Goal: Use online tool/utility: Utilize a website feature to perform a specific function

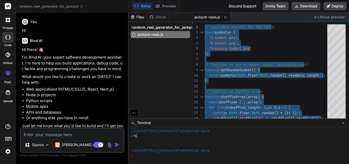
scroll to position [9, 0]
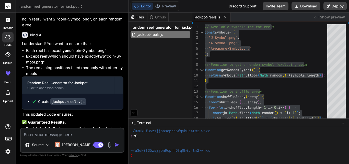
click at [50, 135] on textarea at bounding box center [72, 132] width 103 height 9
paste textarea "reel1 : "J-Symbol.png,treasure-Symbol.png,coin-Symbol.png" reel2 : "coin-Symbol…"
type textarea "reel1 : "J-Symbol.png,treasure-Symbol.png,coin-Symbol.png" reel2 : "coin-Symbol…"
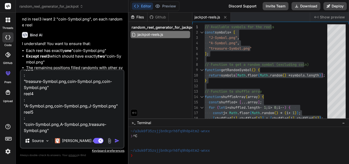
type textarea "x"
type textarea "reel1 : "J-Symbol.png,treasure-Symbol.png,coin-Symbol.png" reel2 : "coin-Symbol…"
type textarea "x"
type textarea "reel1 : "J-Symbol.png,treasure-Symbol.png,coin-Symbol.png" reel2 : "coin-Symbol…"
type textarea "x"
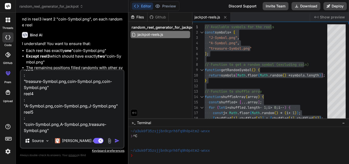
type textarea "reel1 : "J-Symbol.png,treasure-Symbol.png,coin-Symbol.png" reel2 : "coin-Symbol…"
type textarea "x"
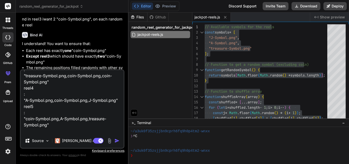
scroll to position [74, 0]
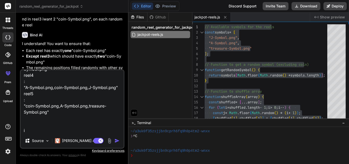
type textarea "reel1 : "J-Symbol.png,treasure-Symbol.png,coin-Symbol.png" reel2 : "coin-Symbol…"
type textarea "x"
type textarea "reel1 : "J-Symbol.png,treasure-Symbol.png,coin-Symbol.png" reel2 : "coin-Symbol…"
type textarea "x"
type textarea "reel1 : "J-Symbol.png,treasure-Symbol.png,coin-Symbol.png" reel2 : "coin-Symbol…"
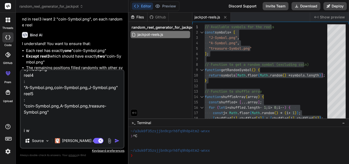
type textarea "x"
type textarea "reel1 : "J-Symbol.png,treasure-Symbol.png,coin-Symbol.png" reel2 : "coin-Symbol…"
type textarea "x"
type textarea "reel1 : "J-Symbol.png,treasure-Symbol.png,coin-Symbol.png" reel2 : "coin-Symbol…"
type textarea "x"
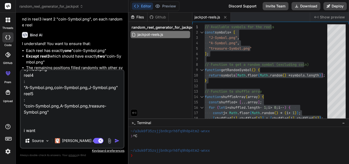
type textarea "reel1 : "J-Symbol.png,treasure-Symbol.png,coin-Symbol.png" reel2 : "coin-Symbol…"
type textarea "x"
type textarea "reel1 : "J-Symbol.png,treasure-Symbol.png,coin-Symbol.png" reel2 : "coin-Symbol…"
type textarea "x"
type textarea "reel1 : "J-Symbol.png,treasure-Symbol.png,coin-Symbol.png" reel2 : "coin-Symbol…"
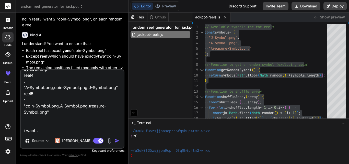
type textarea "x"
type textarea "reel1 : "J-Symbol.png,treasure-Symbol.png,coin-Symbol.png" reel2 : "coin-Symbol…"
type textarea "x"
type textarea "reel1 : "J-Symbol.png,treasure-Symbol.png,coin-Symbol.png" reel2 : "coin-Symbol…"
type textarea "x"
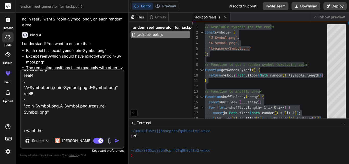
type textarea "reel1 : "J-Symbol.png,treasure-Symbol.png,coin-Symbol.png" reel2 : "coin-Symbol…"
type textarea "x"
type textarea "reel1 : "J-Symbol.png,treasure-Symbol.png,coin-Symbol.png" reel2 : "coin-Symbol…"
type textarea "x"
type textarea "reel1 : "J-Symbol.png,treasure-Symbol.png,coin-Symbol.png" reel2 : "coin-Symbol…"
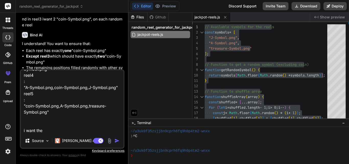
type textarea "x"
type textarea "reel1 : "J-Symbol.png,treasure-Symbol.png,coin-Symbol.png" reel2 : "coin-Symbol…"
type textarea "x"
type textarea "reel1 : "J-Symbol.png,treasure-Symbol.png,coin-Symbol.png" reel2 : "coin-Symbol…"
type textarea "x"
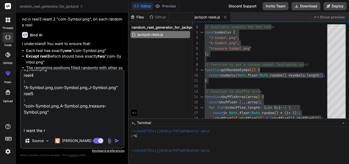
type textarea "reel1 : "J-Symbol.png,treasure-Symbol.png,coin-Symbol.png" reel2 : "coin-Symbol…"
type textarea "x"
type textarea "reel1 : "J-Symbol.png,treasure-Symbol.png,coin-Symbol.png" reel2 : "coin-Symbol…"
type textarea "x"
type textarea "reel1 : "J-Symbol.png,treasure-Symbol.png,coin-Symbol.png" reel2 : "coin-Symbol…"
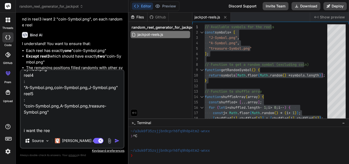
type textarea "x"
type textarea "reel1 : "J-Symbol.png,treasure-Symbol.png,coin-Symbol.png" reel2 : "coin-Symbol…"
type textarea "x"
type textarea "reel1 : "J-Symbol.png,treasure-Symbol.png,coin-Symbol.png" reel2 : "coin-Symbol…"
type textarea "x"
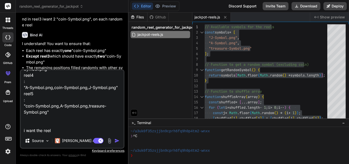
type textarea "reel1 : "J-Symbol.png,treasure-Symbol.png,coin-Symbol.png" reel2 : "coin-Symbol…"
type textarea "x"
type textarea "reel1 : "J-Symbol.png,treasure-Symbol.png,coin-Symbol.png" reel2 : "coin-Symbol…"
type textarea "x"
type textarea "reel1 : "J-Symbol.png,treasure-Symbol.png,coin-Symbol.png" reel2 : "coin-Symbol…"
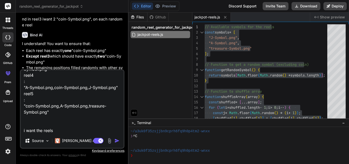
type textarea "x"
type textarea "reel1 : "J-Symbol.png,treasure-Symbol.png,coin-Symbol.png" reel2 : "coin-Symbol…"
type textarea "x"
type textarea "reel1 : "J-Symbol.png,treasure-Symbol.png,coin-Symbol.png" reel2 : "coin-Symbol…"
type textarea "x"
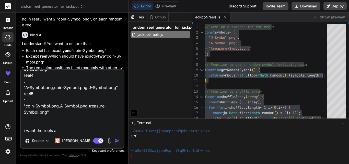
type textarea "reel1 : "J-Symbol.png,treasure-Symbol.png,coin-Symbol.png" reel2 : "coin-Symbol…"
type textarea "x"
type textarea "reel1 : "J-Symbol.png,treasure-Symbol.png,coin-Symbol.png" reel2 : "coin-Symbol…"
type textarea "x"
type textarea "reel1 : "J-Symbol.png,treasure-Symbol.png,coin-Symbol.png" reel2 : "coin-Symbol…"
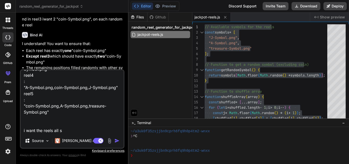
type textarea "x"
type textarea "reel1 : "J-Symbol.png,treasure-Symbol.png,coin-Symbol.png" reel2 : "coin-Symbol…"
type textarea "x"
type textarea "reel1 : "J-Symbol.png,treasure-Symbol.png,coin-Symbol.png" reel2 : "coin-Symbol…"
type textarea "x"
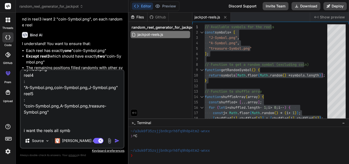
type textarea "reel1 : "J-Symbol.png,treasure-Symbol.png,coin-Symbol.png" reel2 : "coin-Symbol…"
type textarea "x"
type textarea "reel1 : "J-Symbol.png,treasure-Symbol.png,coin-Symbol.png" reel2 : "coin-Symbol…"
type textarea "x"
type textarea "reel1 : "J-Symbol.png,treasure-Symbol.png,coin-Symbol.png" reel2 : "coin-Symbol…"
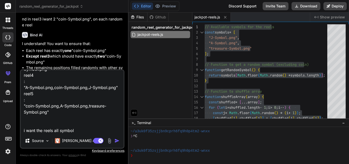
type textarea "x"
type textarea "reel1 : "J-Symbol.png,treasure-Symbol.png,coin-Symbol.png" reel2 : "coin-Symbol…"
type textarea "x"
type textarea "reel1 : "J-Symbol.png,treasure-Symbol.png,coin-Symbol.png" reel2 : "coin-Symbol…"
type textarea "x"
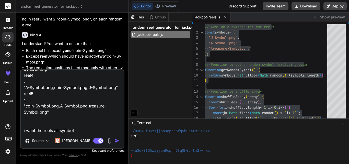
type textarea "reel1 : "J-Symbol.png,treasure-Symbol.png,coin-Symbol.png" reel2 : "coin-Symbol…"
type textarea "x"
type textarea "reel1 : "J-Symbol.png,treasure-Symbol.png,coin-Symbol.png" reel2 : "coin-Symbol…"
type textarea "x"
type textarea "reel1 : "J-Symbol.png,treasure-Symbol.png,coin-Symbol.png" reel2 : "coin-Symbol…"
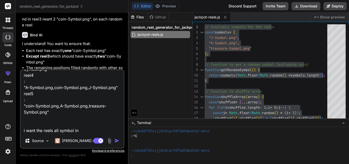
type textarea "x"
type textarea "reel1 : "J-Symbol.png,treasure-Symbol.png,coin-Symbol.png" reel2 : "coin-Symbol…"
type textarea "x"
type textarea "reel1 : "J-Symbol.png,treasure-Symbol.png,coin-Symbol.png" reel2 : "coin-Symbol…"
type textarea "x"
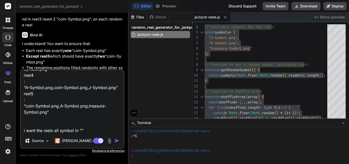
type textarea "reel1 : "J-Symbol.png,treasure-Symbol.png,coin-Symbol.png" reel2 : "coin-Symbol…"
type textarea "x"
type textarea "reel1 : "J-Symbol.png,treasure-Symbol.png,coin-Symbol.png" reel2 : "coin-Symbol…"
type textarea "x"
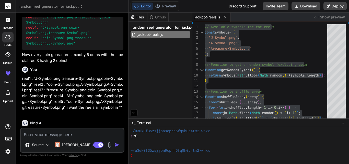
scroll to position [698, 0]
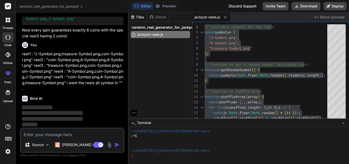
click at [46, 134] on textarea at bounding box center [72, 132] width 103 height 9
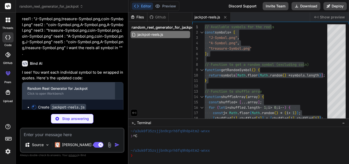
scroll to position [738, 0]
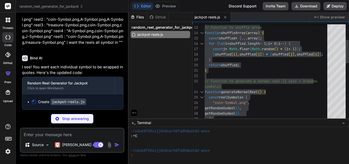
type textarea "x"
type textarea "} // Function to generate a normal reel (1 coin + 2 random symbols) function ge…"
click at [275, 81] on div "const shuffled = [ ... array ] ; for ( let i = shuffled . length - 1 ; i > 0 ; …" at bounding box center [268, 158] width 126 height 397
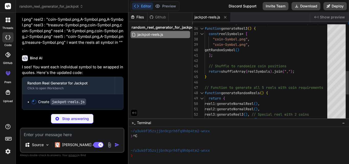
type textarea "x"
type textarea "// Optional: Log the results to see what was generated console.log("Generated R…"
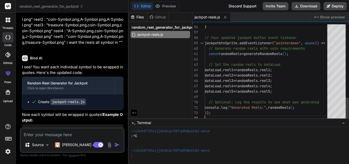
type textarea "x"
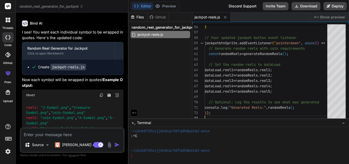
scroll to position [826, 0]
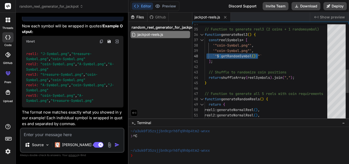
drag, startPoint x: 265, startPoint y: 55, endPoint x: 207, endPoint y: 54, distance: 57.5
click at [207, 54] on div "reel2 : generateNormalReel ( ) , reel3 : generateReel3 ( ) , // Special reel wi…" at bounding box center [268, 37] width 126 height 397
click at [269, 58] on div "reel2 : generateNormalReel ( ) , reel3 : generateReel3 ( ) , // Special reel wi…" at bounding box center [268, 37] width 126 height 397
drag, startPoint x: 267, startPoint y: 55, endPoint x: 213, endPoint y: 54, distance: 54.4
click at [213, 54] on div "reel2 : generateNormalReel ( ) , reel3 : generateReel3 ( ) , // Special reel wi…" at bounding box center [268, 37] width 126 height 397
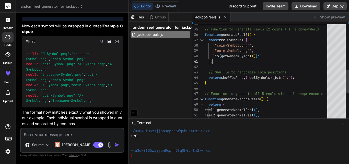
click at [273, 58] on div "reel2 : generateNormalReel ( ) , reel3 : generateReel3 ( ) , // Special reel wi…" at bounding box center [268, 37] width 126 height 397
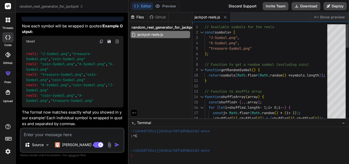
click at [213, 90] on div "18 16 17 14 15 9 10 11 12 13 8 5 6 7 3 4 1 2 [ shuffled [ i ] , shuffled [ j ] …" at bounding box center [270, 70] width 156 height 97
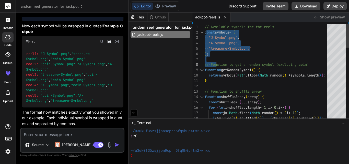
drag, startPoint x: 206, startPoint y: 28, endPoint x: 215, endPoint y: 60, distance: 33.6
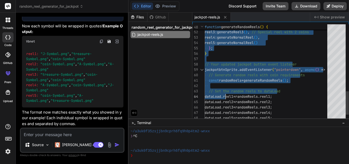
type textarea "// Available symbols for the reels const symbols = [ "J-Symbol.png", "A-Symbol.…"
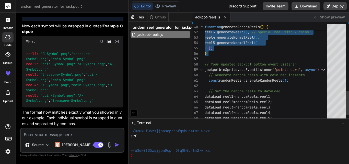
drag, startPoint x: 205, startPoint y: 27, endPoint x: 231, endPoint y: 55, distance: 38.7
